Goal: Information Seeking & Learning: Learn about a topic

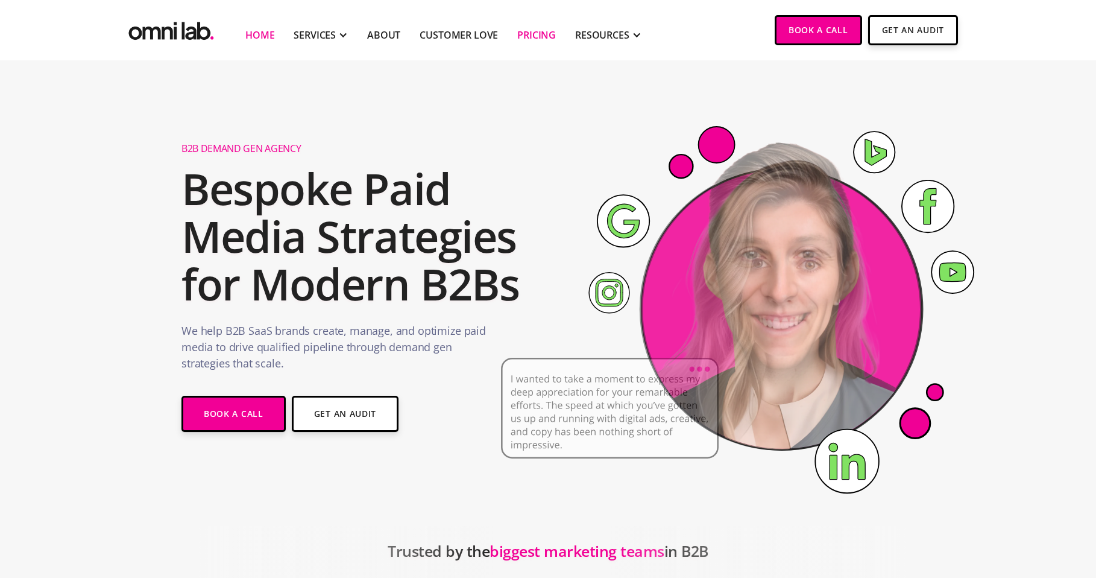
click at [530, 37] on link "Pricing" at bounding box center [536, 35] width 39 height 14
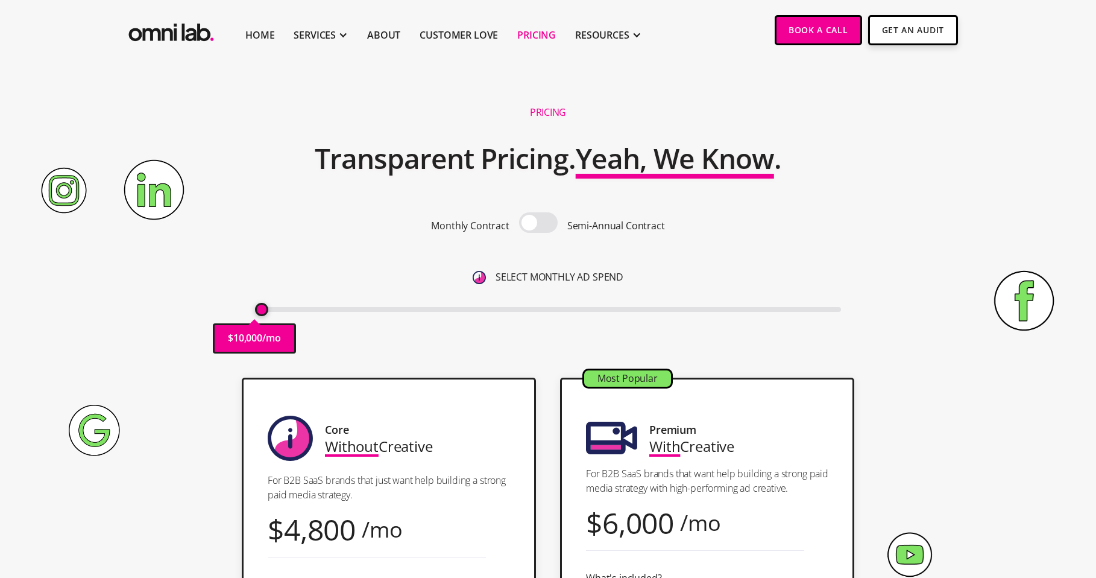
click at [261, 308] on input "range" at bounding box center [548, 309] width 587 height 5
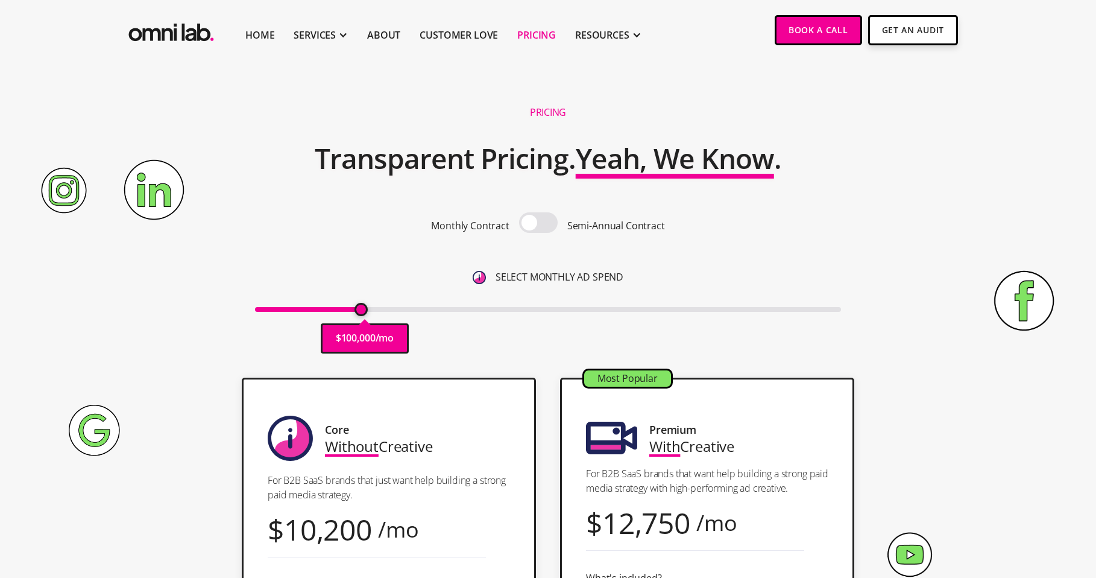
type input "95000"
drag, startPoint x: 261, startPoint y: 310, endPoint x: 371, endPoint y: 291, distance: 111.9
click at [363, 312] on input "range" at bounding box center [548, 309] width 587 height 5
